Goal: Find specific page/section: Find specific page/section

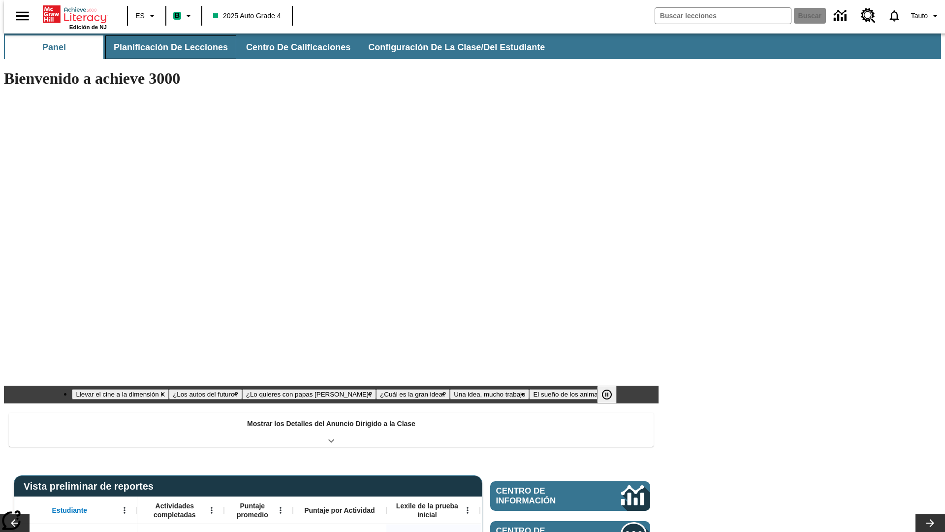
click at [165, 47] on button "Planificación de lecciones" at bounding box center [170, 47] width 131 height 24
